Goal: Information Seeking & Learning: Learn about a topic

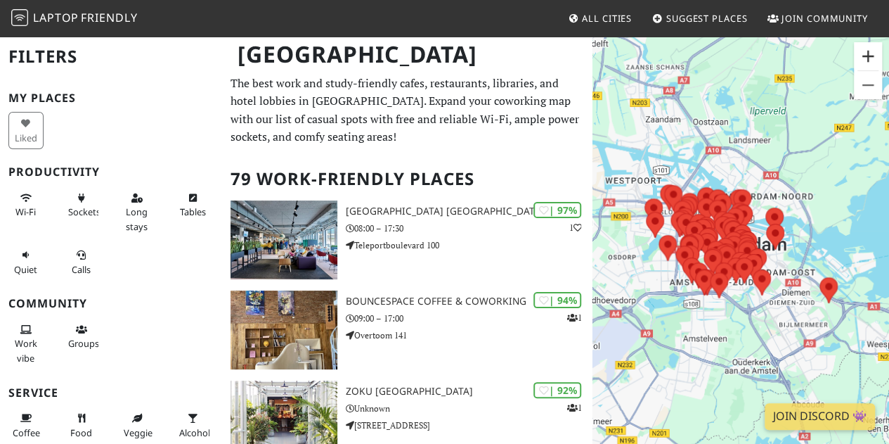
click at [858, 56] on button "Zoom in" at bounding box center [868, 56] width 28 height 28
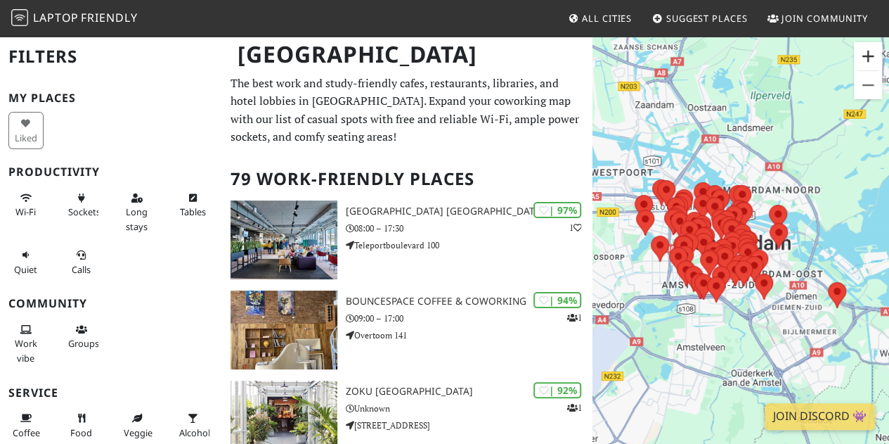
click at [858, 56] on button "Zoom in" at bounding box center [868, 56] width 28 height 28
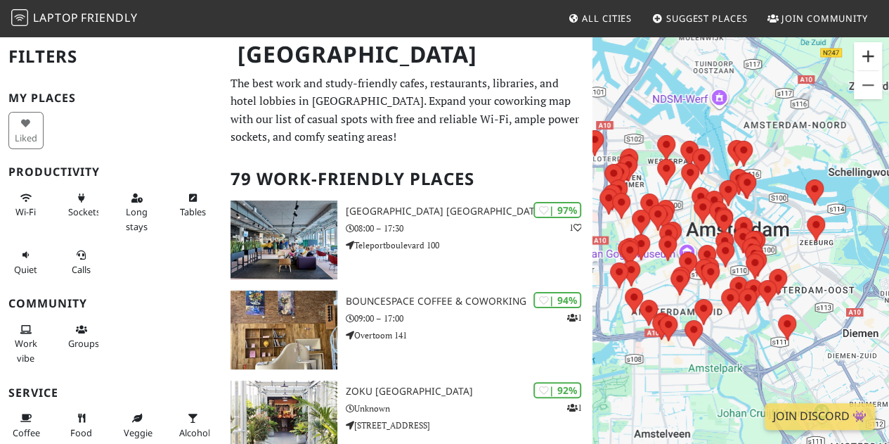
click at [858, 56] on button "Zoom in" at bounding box center [868, 56] width 28 height 28
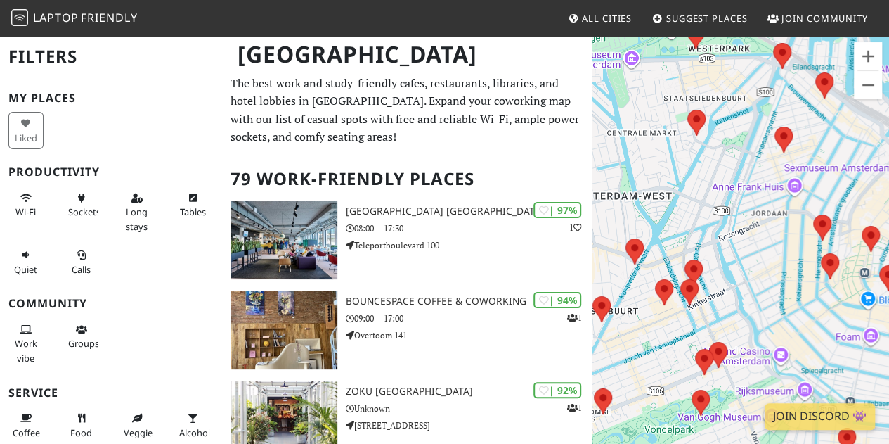
drag, startPoint x: 658, startPoint y: 164, endPoint x: 899, endPoint y: 313, distance: 283.1
click at [888, 313] on html "Laptop Friendly All Cities Suggest Places Join Community [GEOGRAPHIC_DATA] Filt…" at bounding box center [444, 222] width 889 height 444
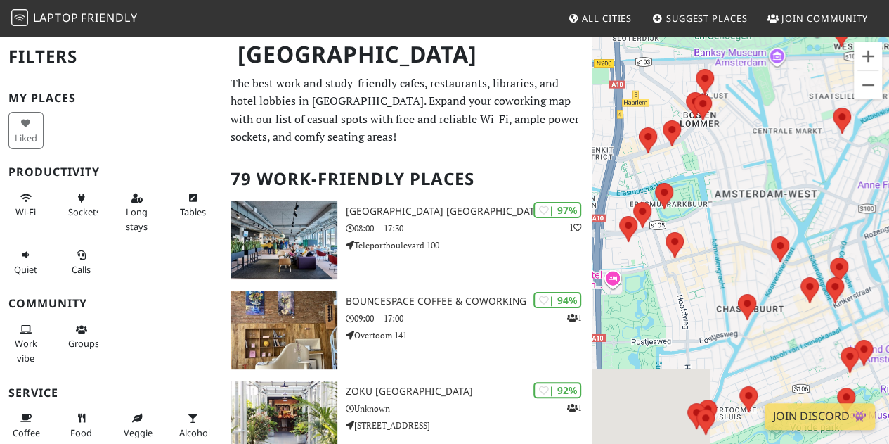
drag, startPoint x: 714, startPoint y: 266, endPoint x: 896, endPoint y: 259, distance: 181.5
click at [888, 259] on html "Laptop Friendly All Cities Suggest Places Join Community [GEOGRAPHIC_DATA] Filt…" at bounding box center [444, 222] width 889 height 444
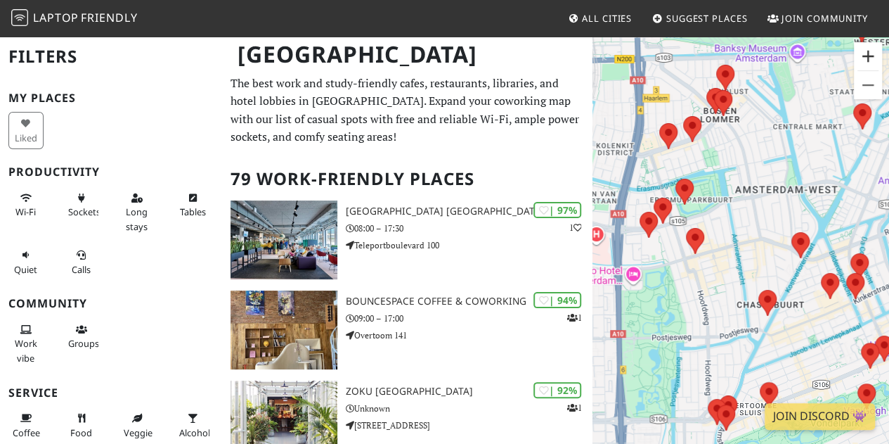
click at [869, 54] on button "Zoom in" at bounding box center [868, 56] width 28 height 28
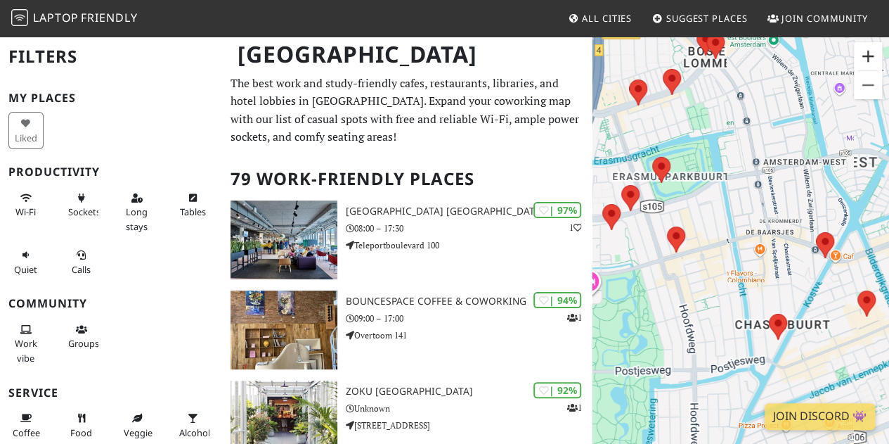
click at [869, 54] on button "Zoom in" at bounding box center [868, 56] width 28 height 28
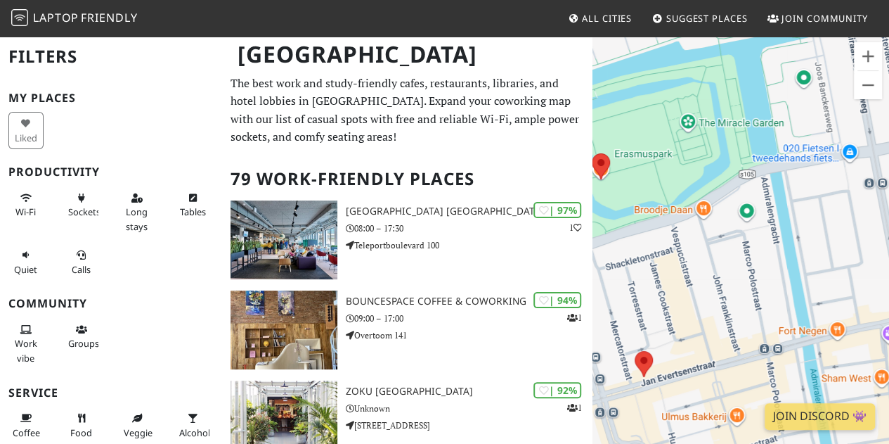
drag, startPoint x: 768, startPoint y: 90, endPoint x: 869, endPoint y: 239, distance: 180.1
click at [869, 239] on div "To navigate, press the arrow keys." at bounding box center [741, 257] width 297 height 444
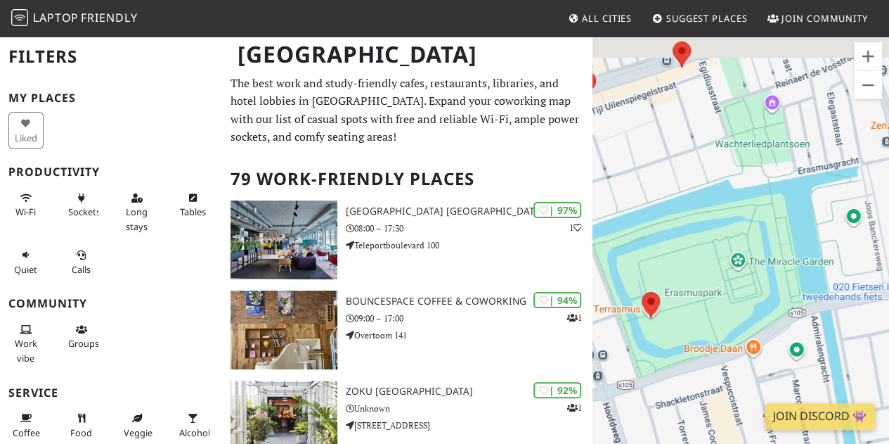
drag, startPoint x: 791, startPoint y: 178, endPoint x: 848, endPoint y: 331, distance: 163.2
click at [848, 331] on div "To navigate, press the arrow keys." at bounding box center [741, 257] width 297 height 444
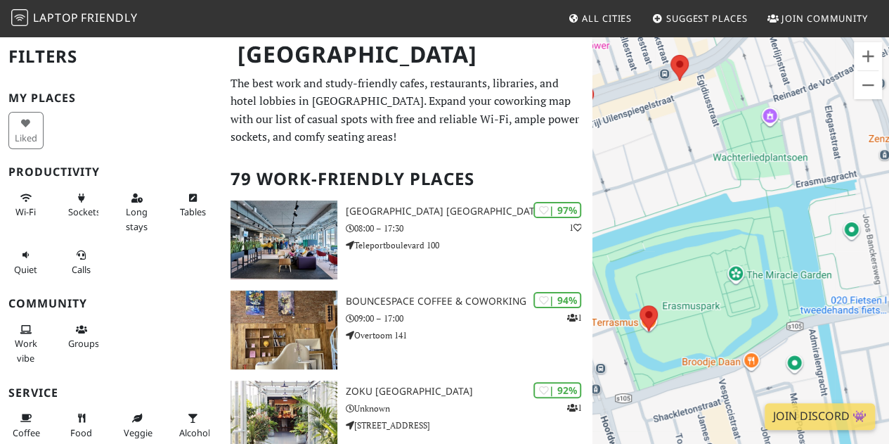
drag, startPoint x: 848, startPoint y: 146, endPoint x: 828, endPoint y: 292, distance: 147.5
click at [828, 292] on div "To navigate, press the arrow keys." at bounding box center [741, 257] width 297 height 444
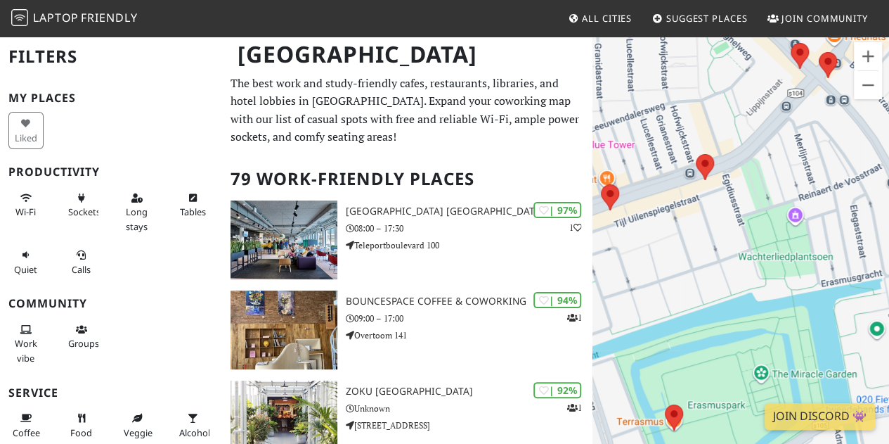
click at [728, 297] on div "To navigate, press the arrow keys." at bounding box center [741, 257] width 297 height 444
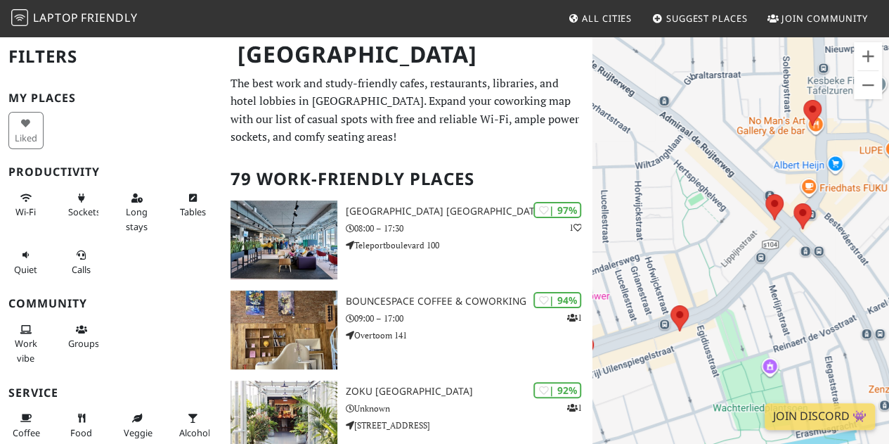
drag, startPoint x: 770, startPoint y: 170, endPoint x: 744, endPoint y: 325, distance: 157.5
click at [744, 325] on div "To navigate, press the arrow keys." at bounding box center [741, 257] width 297 height 444
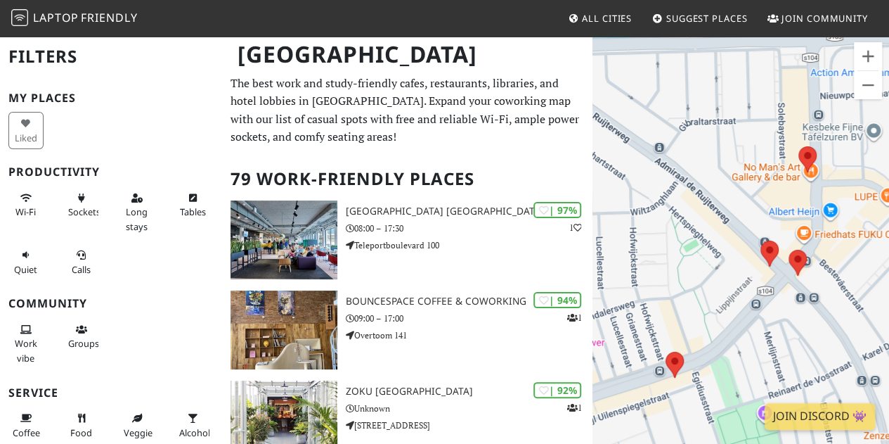
drag, startPoint x: 749, startPoint y: 286, endPoint x: 815, endPoint y: 330, distance: 79.2
click at [815, 330] on div "To navigate, press the arrow keys." at bounding box center [741, 257] width 297 height 444
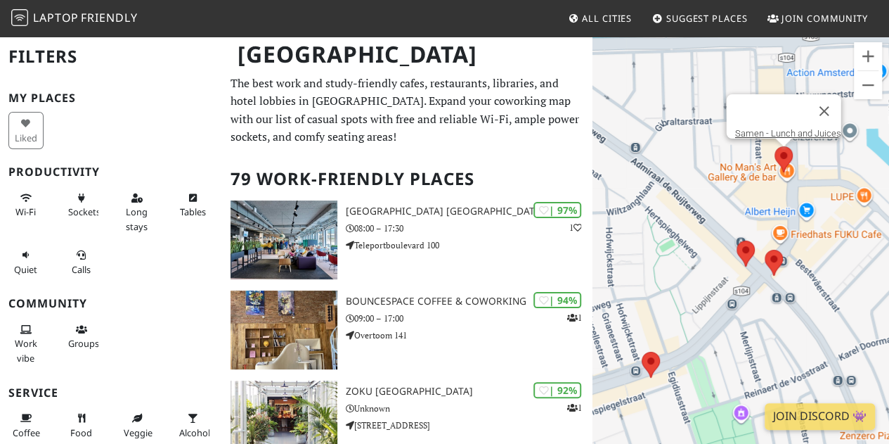
click at [775, 146] on area at bounding box center [775, 146] width 0 height 0
click at [790, 172] on div "To navigate, press the arrow keys. Samen - Lunch and Juices" at bounding box center [741, 257] width 297 height 444
click at [753, 128] on link "Samen - Lunch and Juices" at bounding box center [788, 133] width 106 height 11
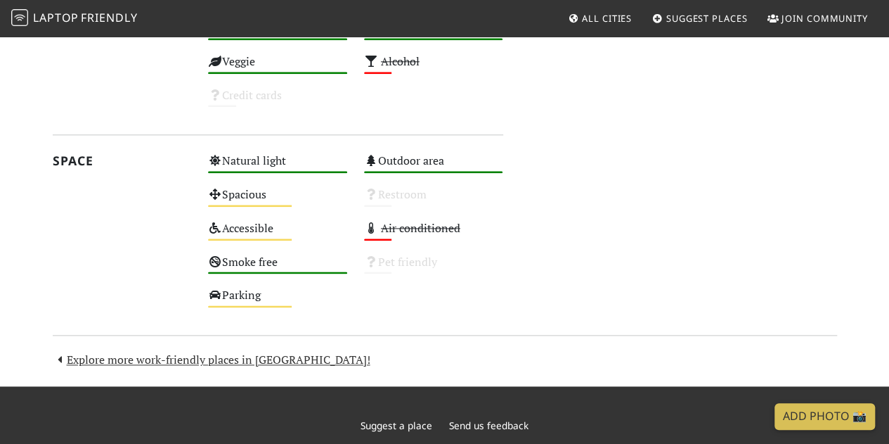
scroll to position [750, 0]
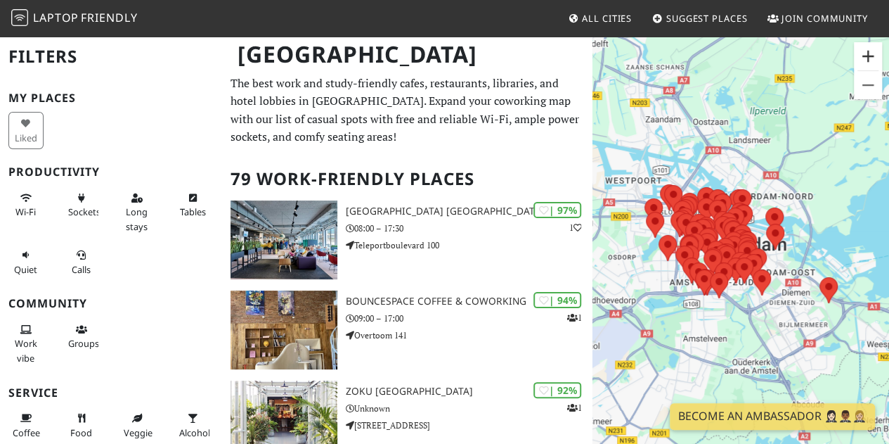
click at [865, 42] on button "Zoom in" at bounding box center [868, 56] width 28 height 28
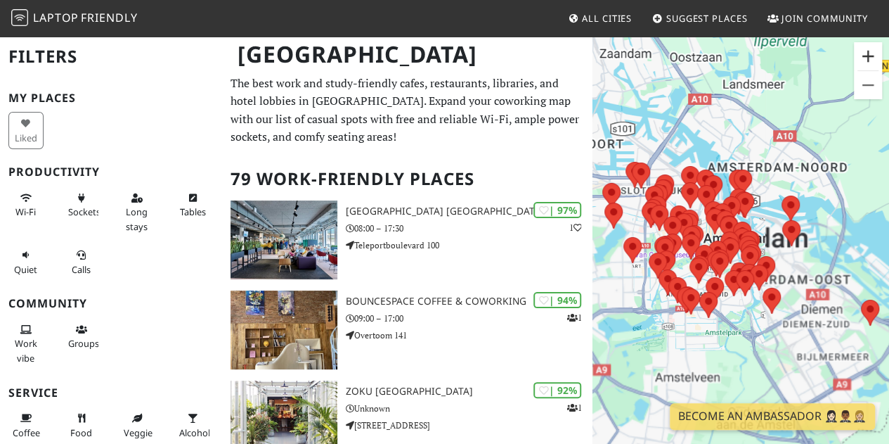
click at [865, 42] on button "Zoom in" at bounding box center [868, 56] width 28 height 28
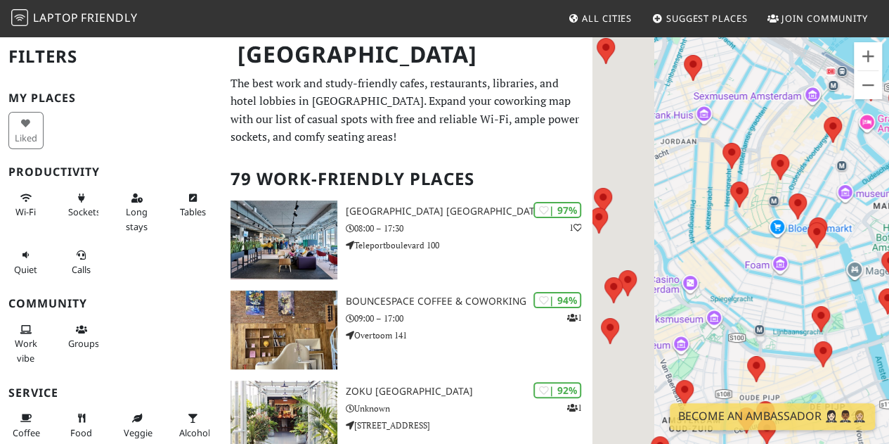
drag, startPoint x: 730, startPoint y: 190, endPoint x: 899, endPoint y: 311, distance: 208.1
click at [888, 311] on html "Laptop Friendly All Cities Suggest Places Join Community [GEOGRAPHIC_DATA] Filt…" at bounding box center [444, 222] width 889 height 444
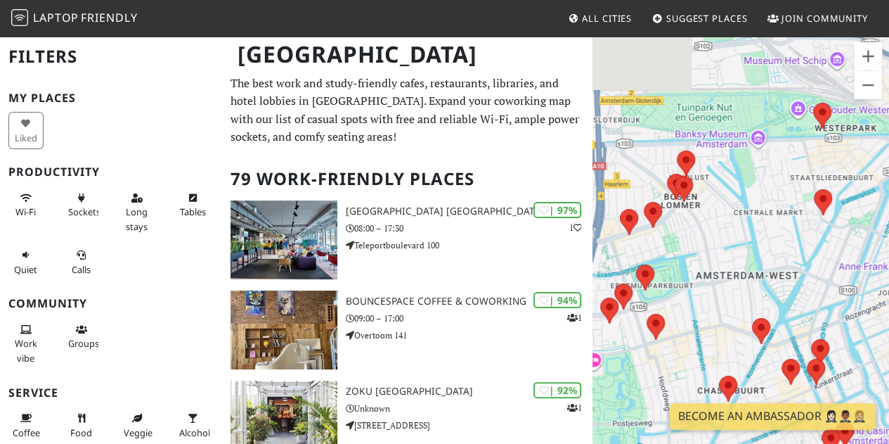
drag, startPoint x: 680, startPoint y: 221, endPoint x: 858, endPoint y: 322, distance: 203.7
click at [858, 322] on div "To navigate, press the arrow keys." at bounding box center [741, 257] width 297 height 444
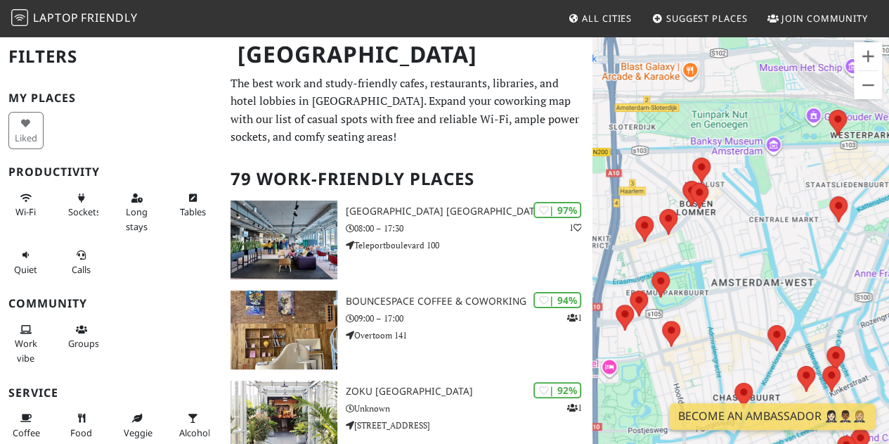
drag, startPoint x: 743, startPoint y: 266, endPoint x: 793, endPoint y: 289, distance: 54.7
click at [793, 289] on div "To navigate, press the arrow keys." at bounding box center [741, 257] width 297 height 444
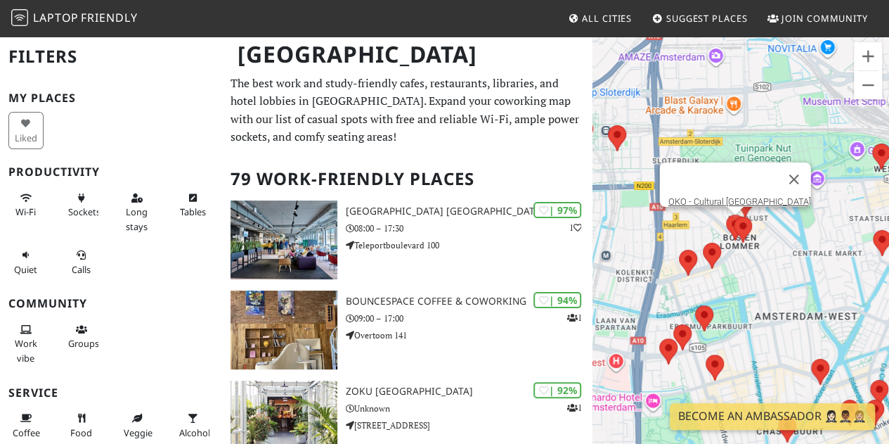
click at [726, 214] on area at bounding box center [726, 214] width 0 height 0
click at [725, 196] on link "OKO - Cultural [GEOGRAPHIC_DATA]" at bounding box center [739, 201] width 143 height 11
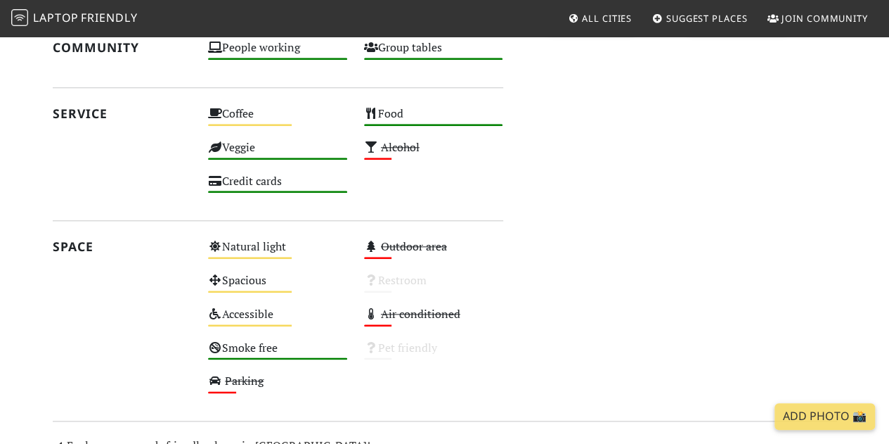
scroll to position [664, 0]
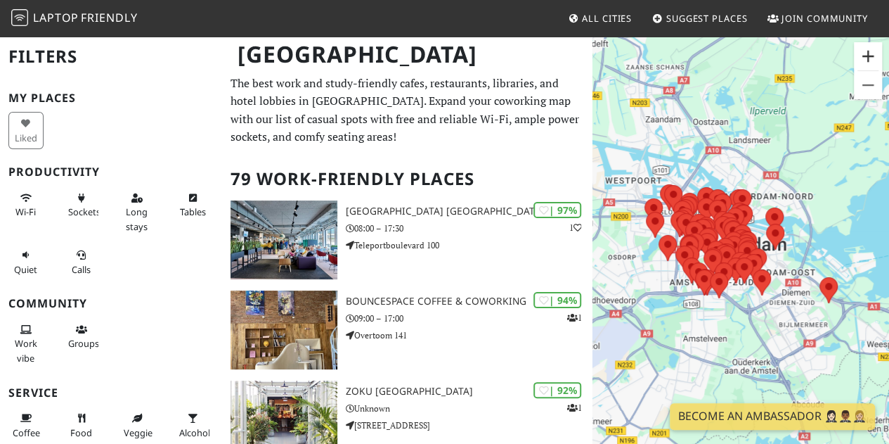
click at [869, 58] on button "Zoom in" at bounding box center [868, 56] width 28 height 28
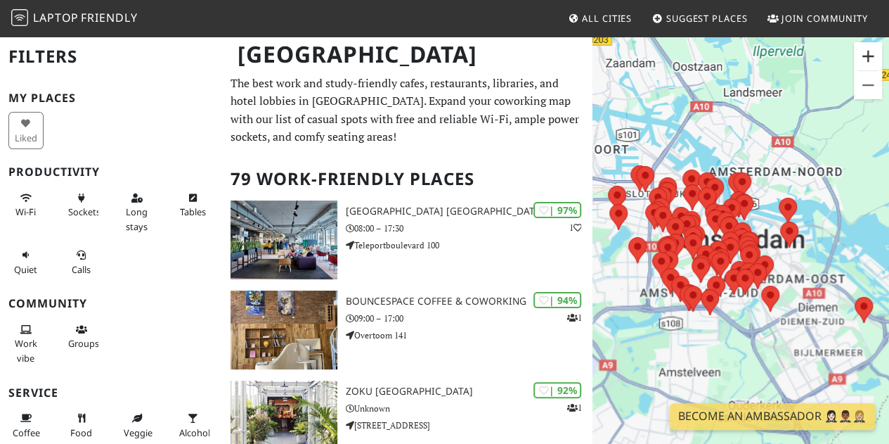
click at [869, 58] on button "Zoom in" at bounding box center [868, 56] width 28 height 28
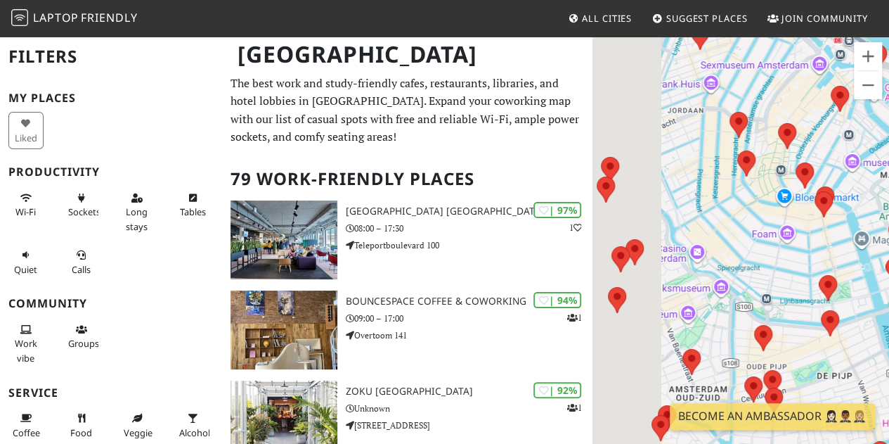
drag, startPoint x: 706, startPoint y: 189, endPoint x: 899, endPoint y: 292, distance: 218.2
click at [888, 292] on html "Laptop Friendly All Cities Suggest Places Join Community [GEOGRAPHIC_DATA] Filt…" at bounding box center [444, 222] width 889 height 444
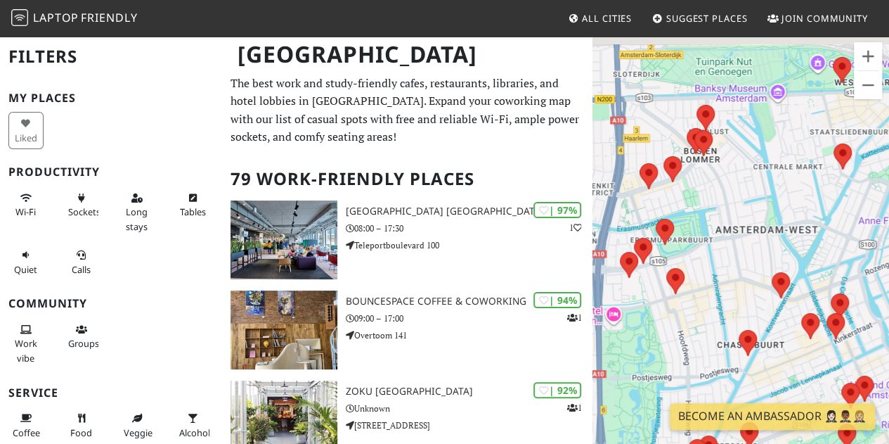
drag, startPoint x: 680, startPoint y: 205, endPoint x: 897, endPoint y: 276, distance: 227.8
click at [888, 276] on html "Laptop Friendly All Cities Suggest Places Join Community [GEOGRAPHIC_DATA] Filt…" at bounding box center [444, 222] width 889 height 444
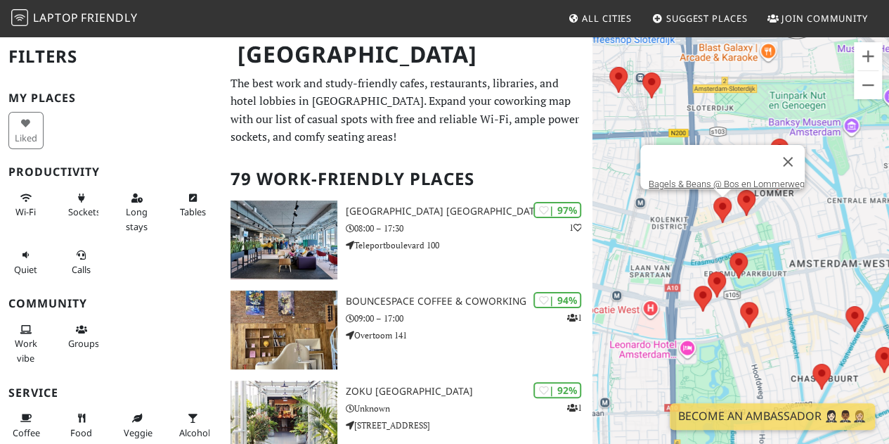
click at [713, 197] on area at bounding box center [713, 197] width 0 height 0
click at [799, 154] on button "Close" at bounding box center [788, 162] width 34 height 34
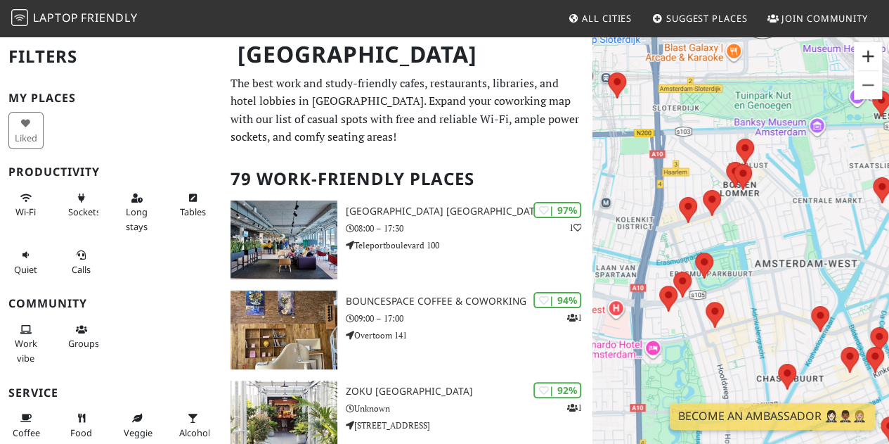
click at [865, 59] on button "Zoom in" at bounding box center [868, 56] width 28 height 28
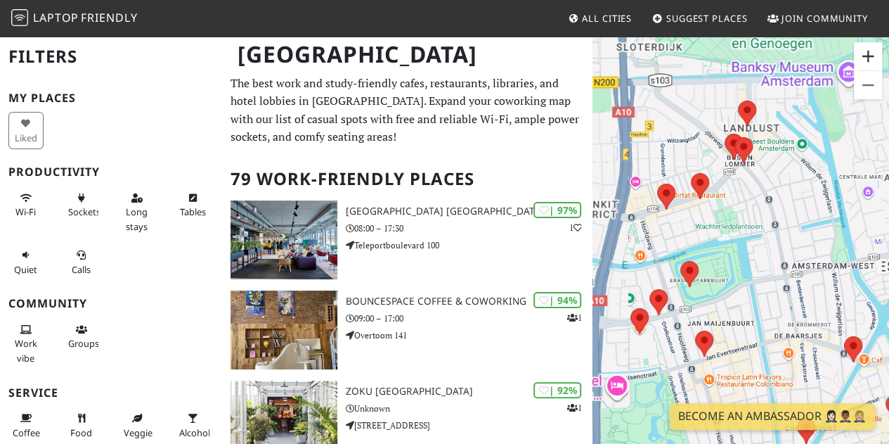
click at [865, 59] on button "Zoom in" at bounding box center [868, 56] width 28 height 28
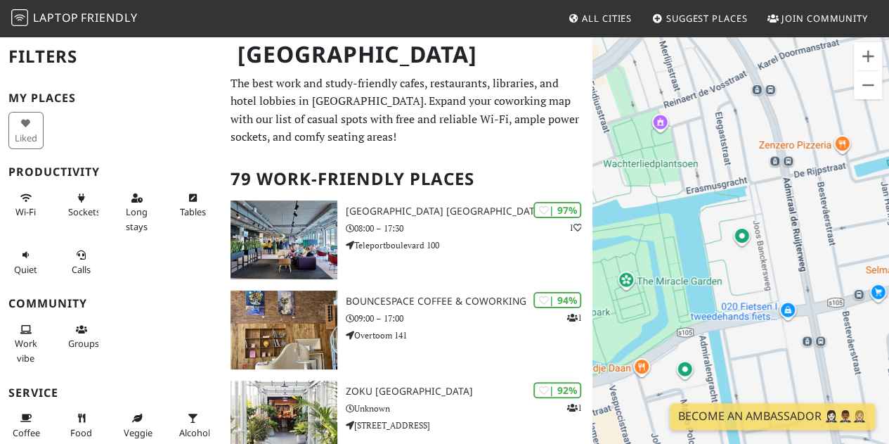
click at [709, 158] on div "To navigate, press the arrow keys." at bounding box center [741, 257] width 297 height 444
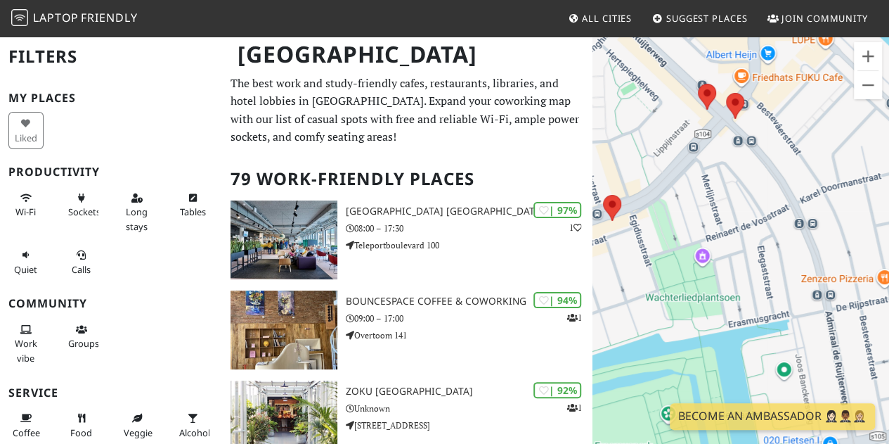
drag, startPoint x: 732, startPoint y: 129, endPoint x: 775, endPoint y: 264, distance: 141.6
click at [775, 264] on div "To navigate, press the arrow keys." at bounding box center [741, 257] width 297 height 444
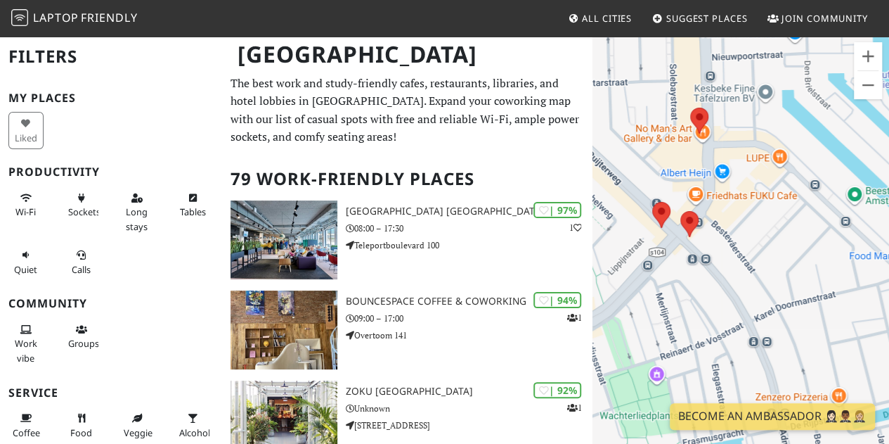
drag, startPoint x: 714, startPoint y: 123, endPoint x: 666, endPoint y: 262, distance: 147.4
click at [666, 262] on div "To navigate, press the arrow keys." at bounding box center [741, 257] width 297 height 444
